Goal: Task Accomplishment & Management: Use online tool/utility

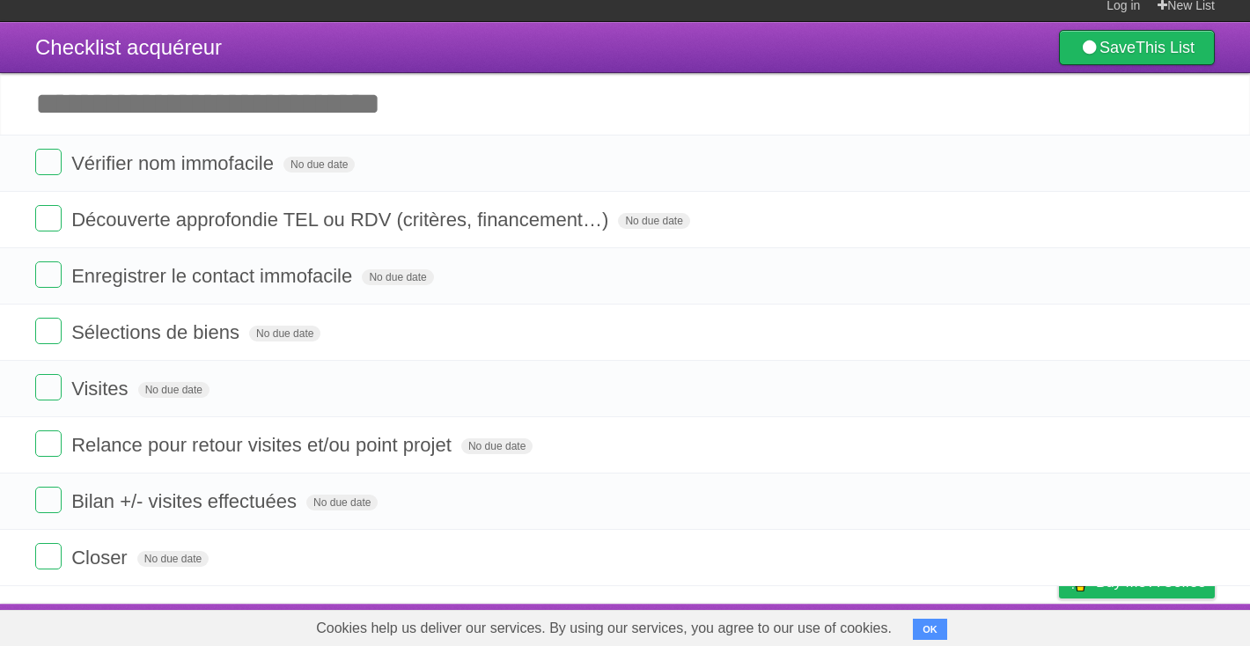
click at [913, 631] on button "OK" at bounding box center [930, 629] width 34 height 21
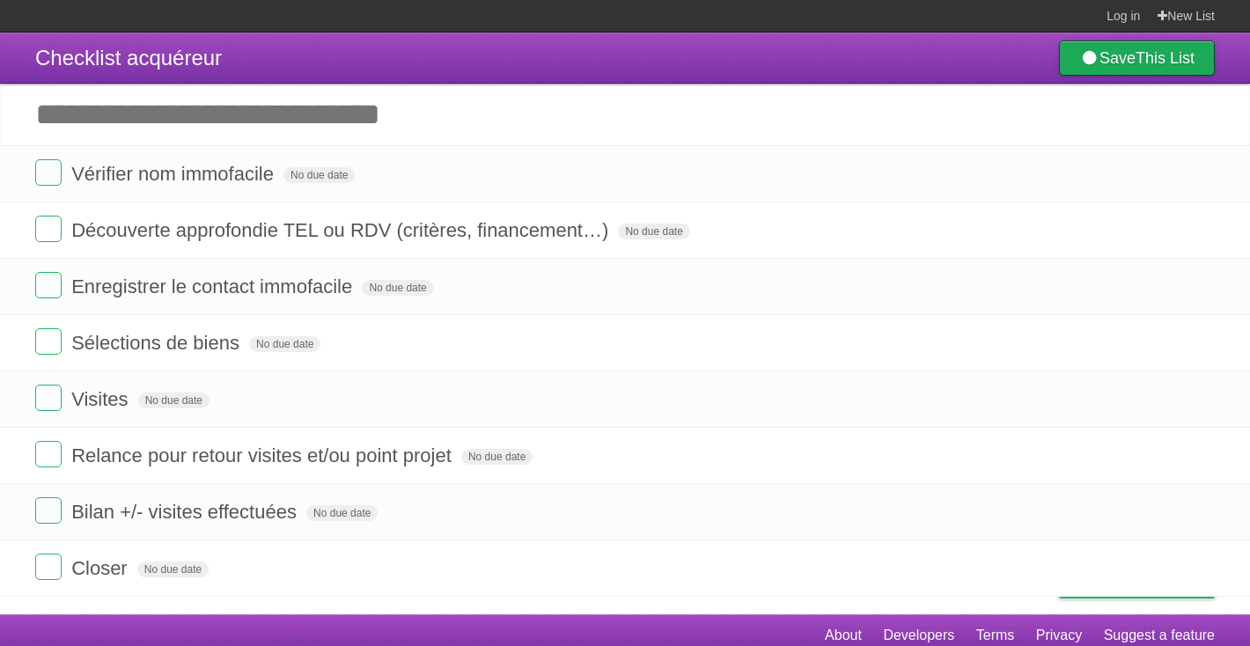
click at [1094, 67] on link "Save This List" at bounding box center [1137, 57] width 156 height 35
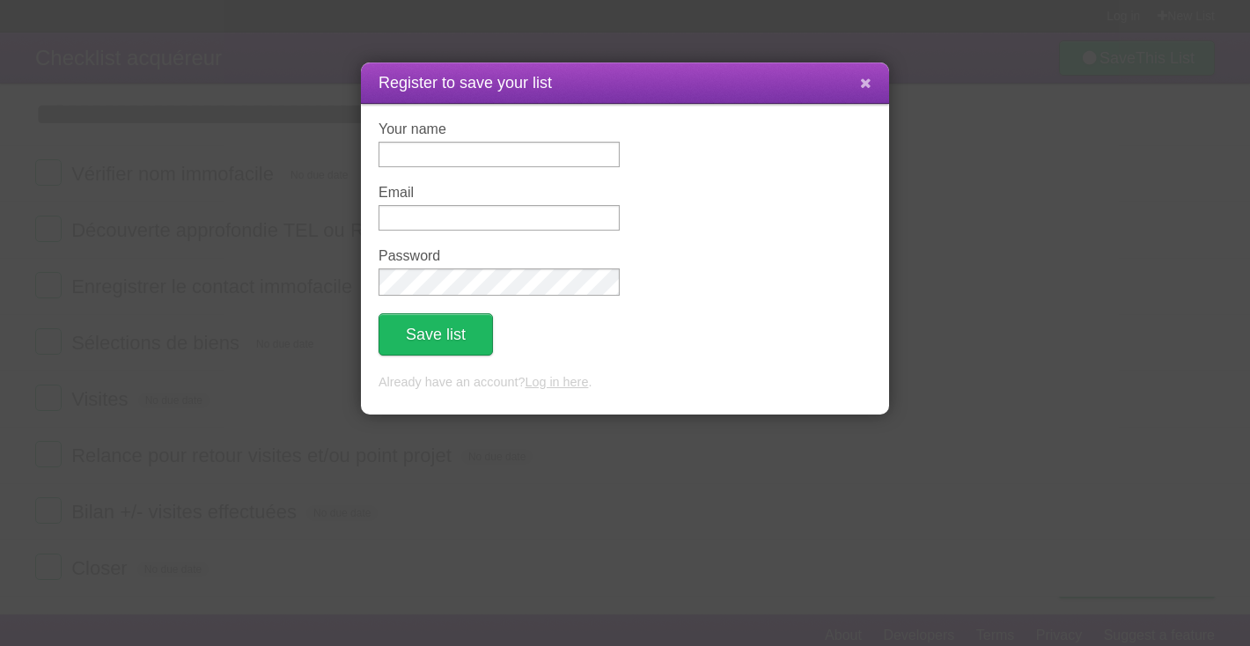
click at [871, 81] on icon at bounding box center [865, 83] width 11 height 15
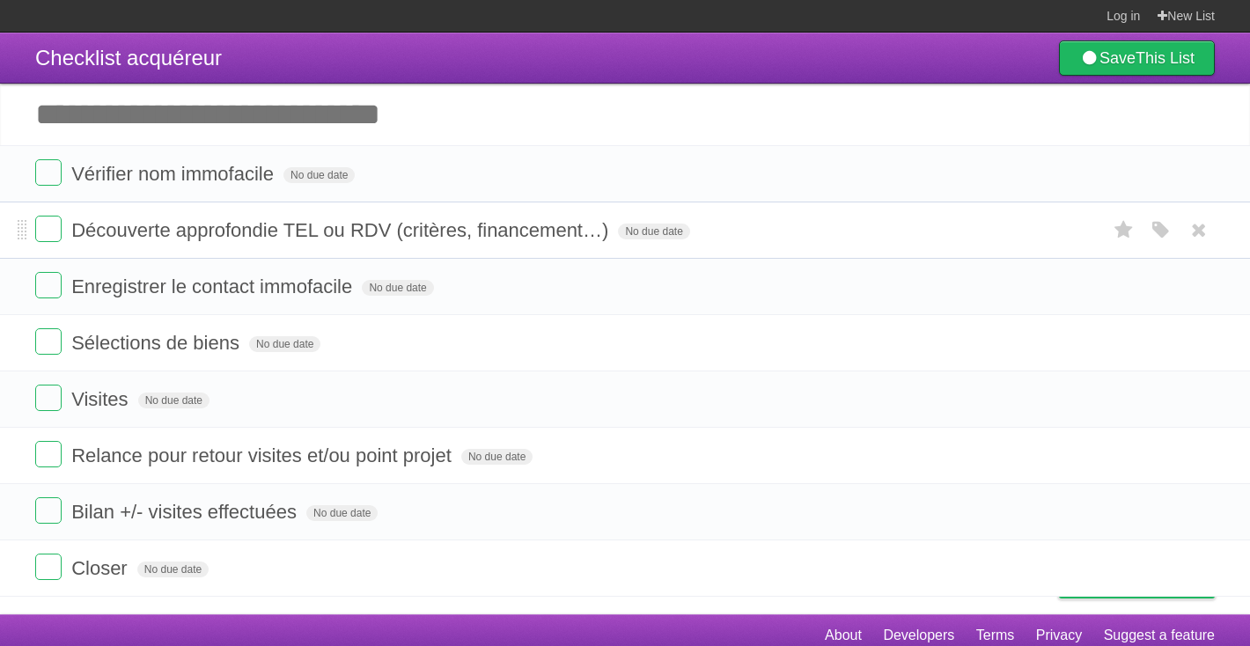
scroll to position [10, 0]
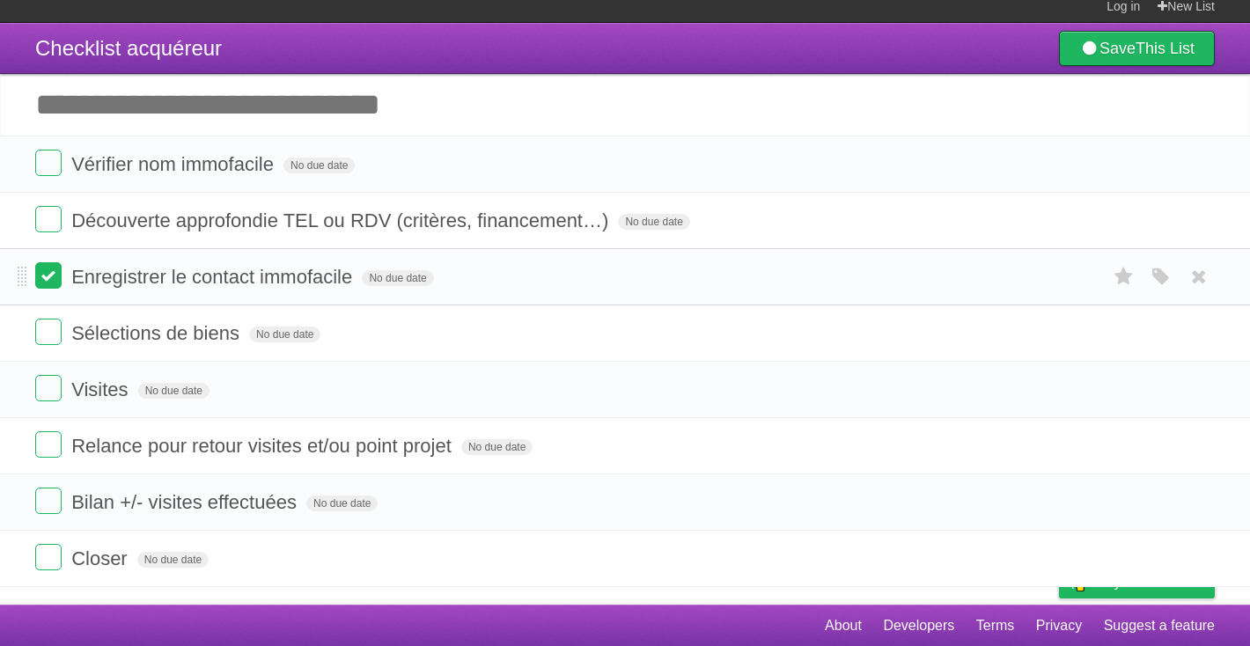
click at [54, 277] on label at bounding box center [48, 275] width 26 height 26
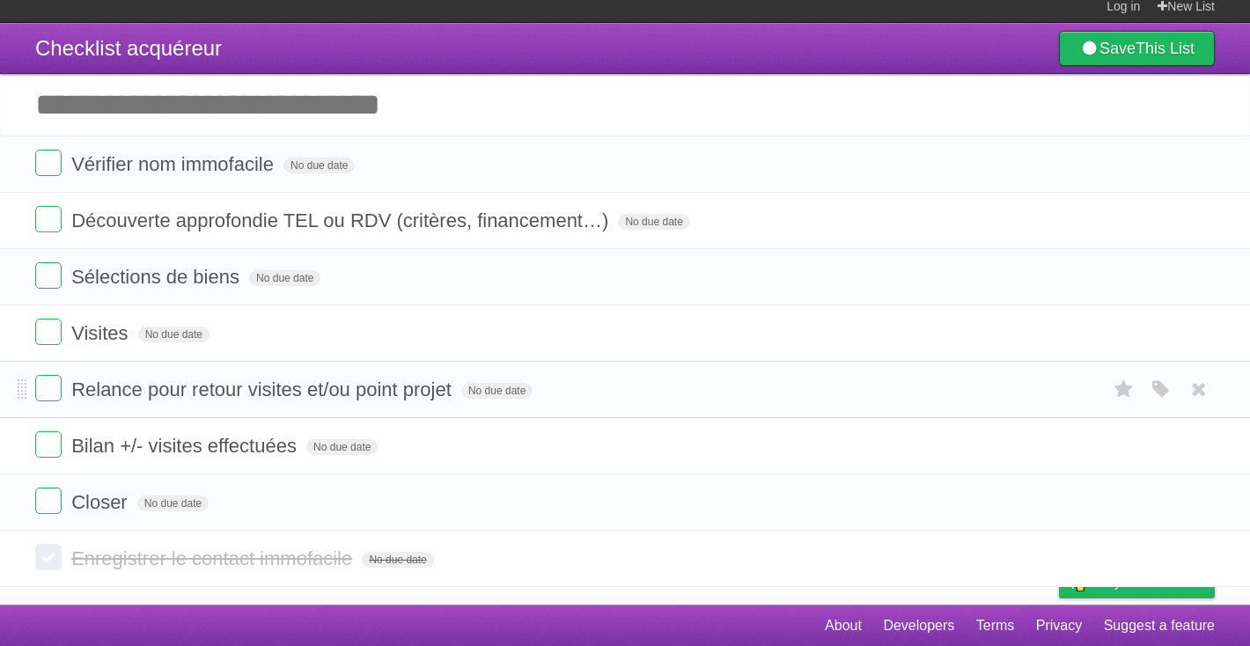
scroll to position [22, 0]
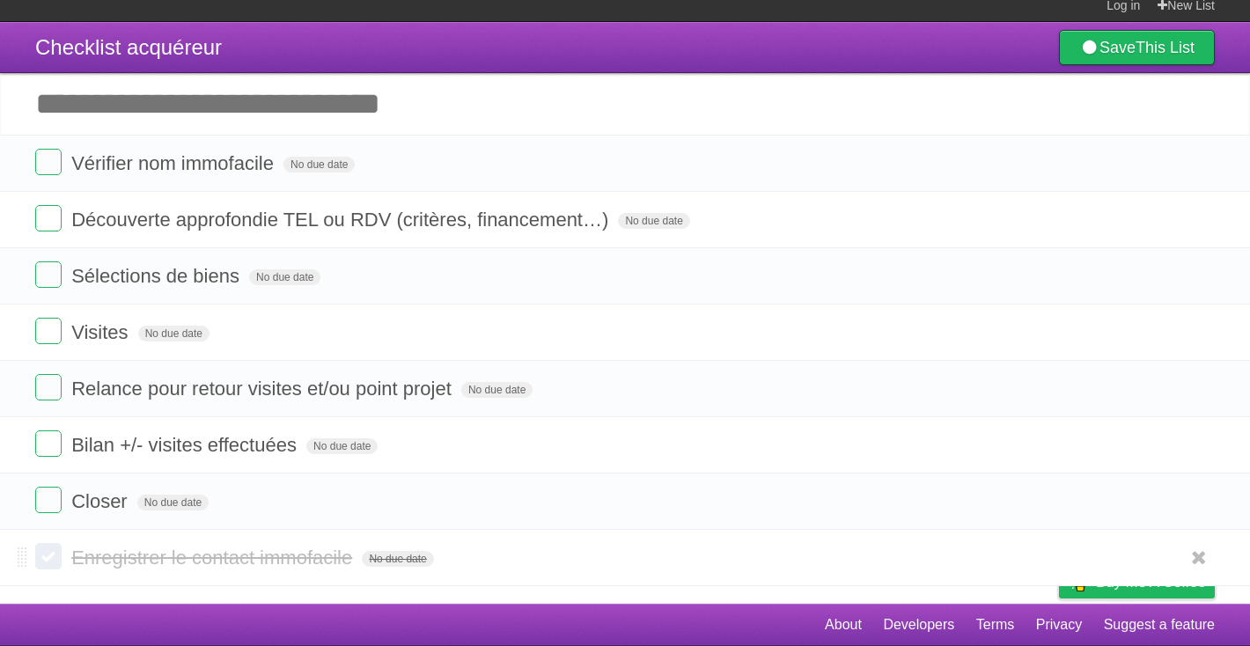
click at [59, 544] on label at bounding box center [48, 556] width 26 height 26
click at [1086, 40] on icon at bounding box center [1089, 48] width 20 height 16
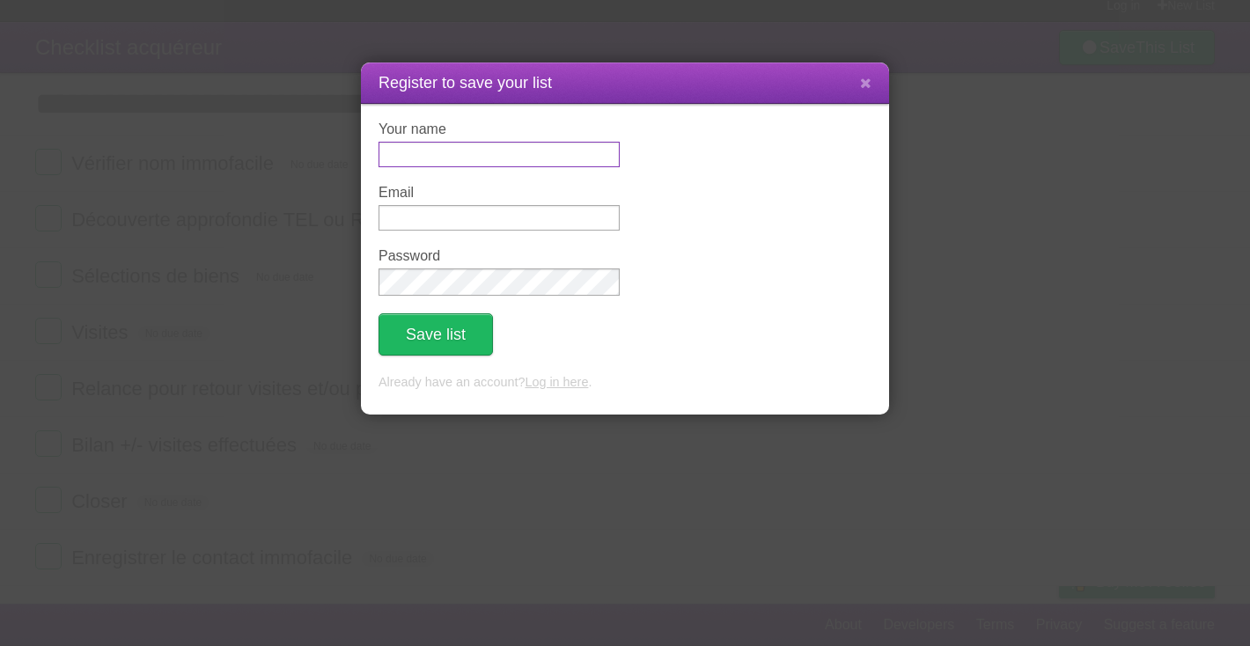
click at [486, 164] on input "Your name" at bounding box center [499, 155] width 241 height 26
click at [482, 155] on input "Your name" at bounding box center [499, 155] width 241 height 26
type input "*"
click at [871, 77] on icon at bounding box center [865, 83] width 11 height 15
